Goal: Check status

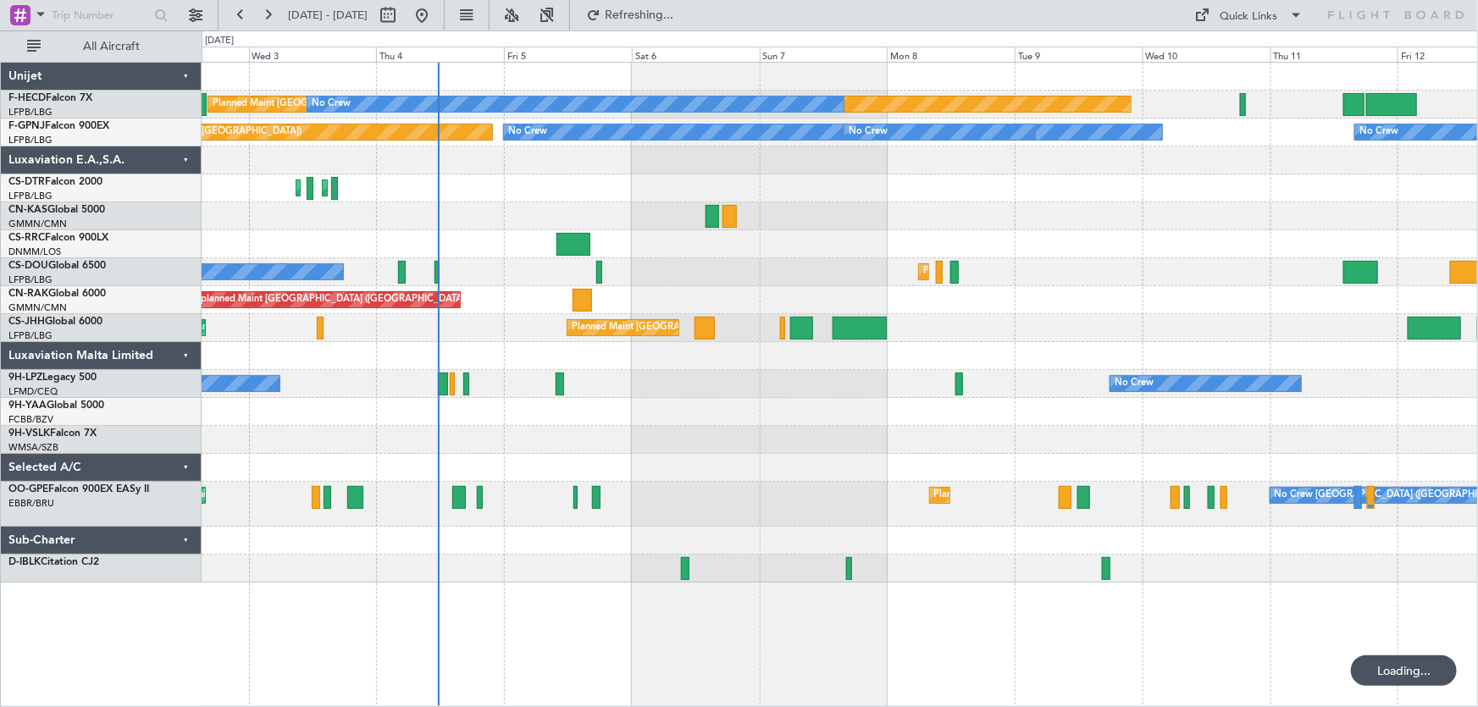
click at [503, 217] on div "Planned Maint Paris (Le Bourget) No Crew No Crew Planned Maint Paris (Le Bourge…" at bounding box center [840, 323] width 1276 height 520
click at [562, 211] on div "Planned Maint Paris (Le Bourget) No Crew No Crew Planned Maint Paris (Le Bourge…" at bounding box center [840, 323] width 1276 height 520
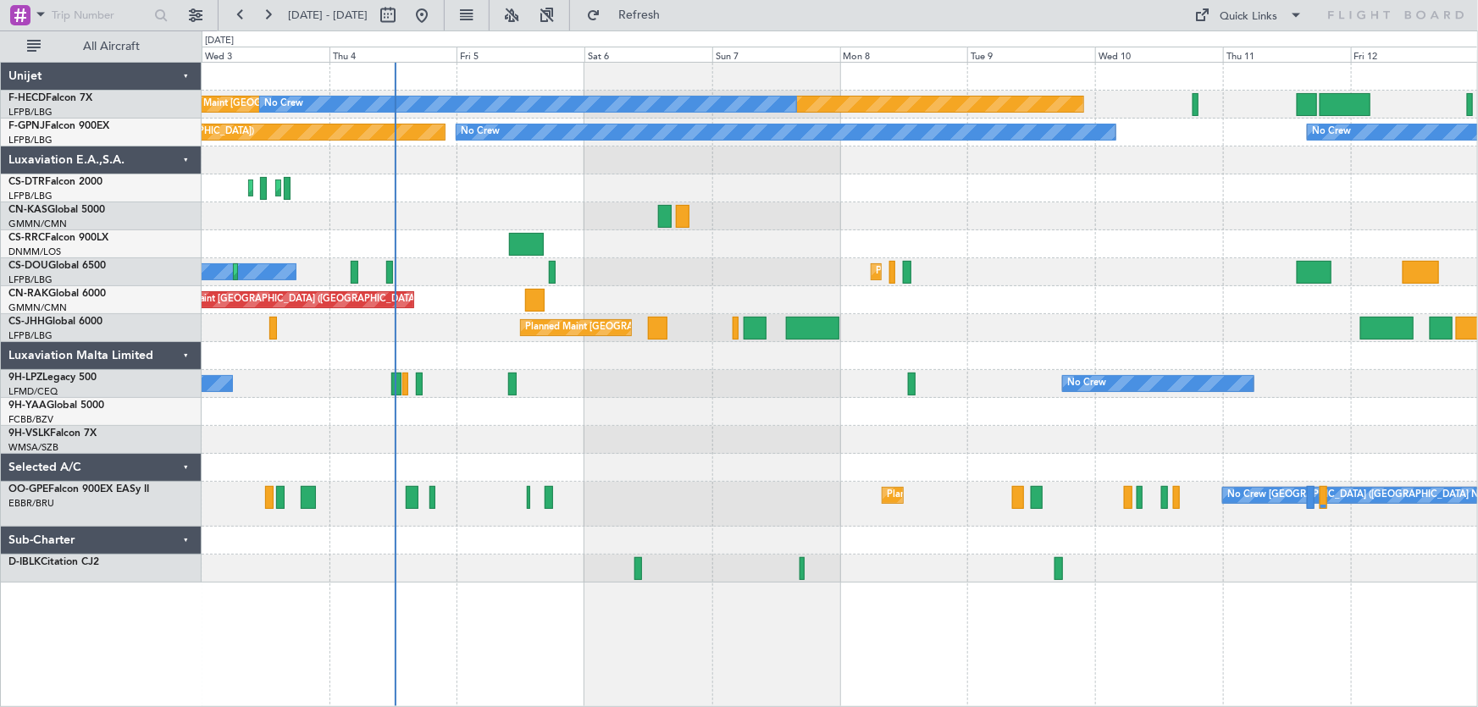
click at [642, 225] on div "Planned Maint [GEOGRAPHIC_DATA] ([GEOGRAPHIC_DATA]) No Crew No Crew No Crew No …" at bounding box center [840, 323] width 1276 height 520
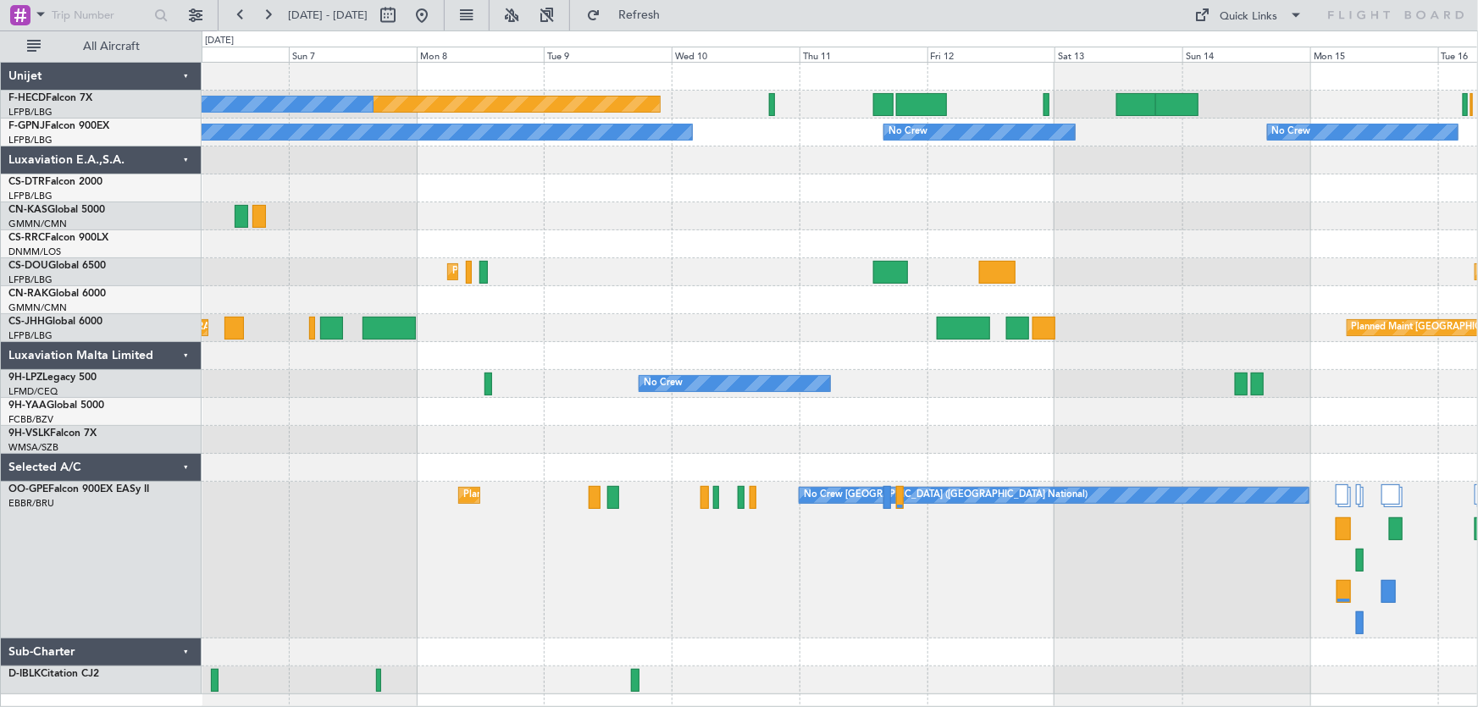
click at [696, 229] on div "Planned Maint Paris (Le Bourget) No Crew No Crew No Crew No Crew No Crew Planne…" at bounding box center [840, 379] width 1276 height 632
